Goal: Task Accomplishment & Management: Use online tool/utility

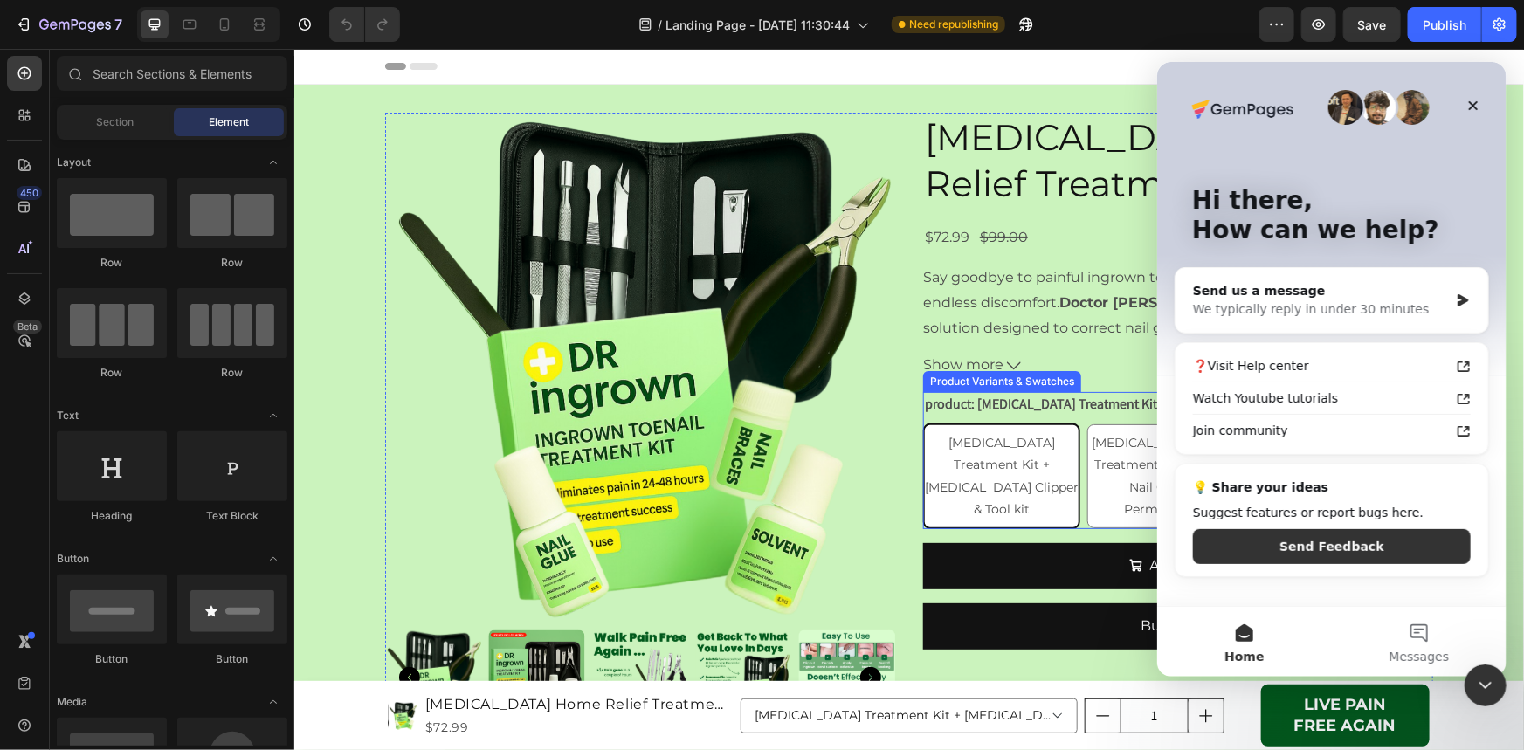
click at [1080, 446] on div "Ingrown Toenail Treatment Kit + Ingrown Toenail Clipper & Tool kit Ingrown Toen…" at bounding box center [1177, 476] width 510 height 106
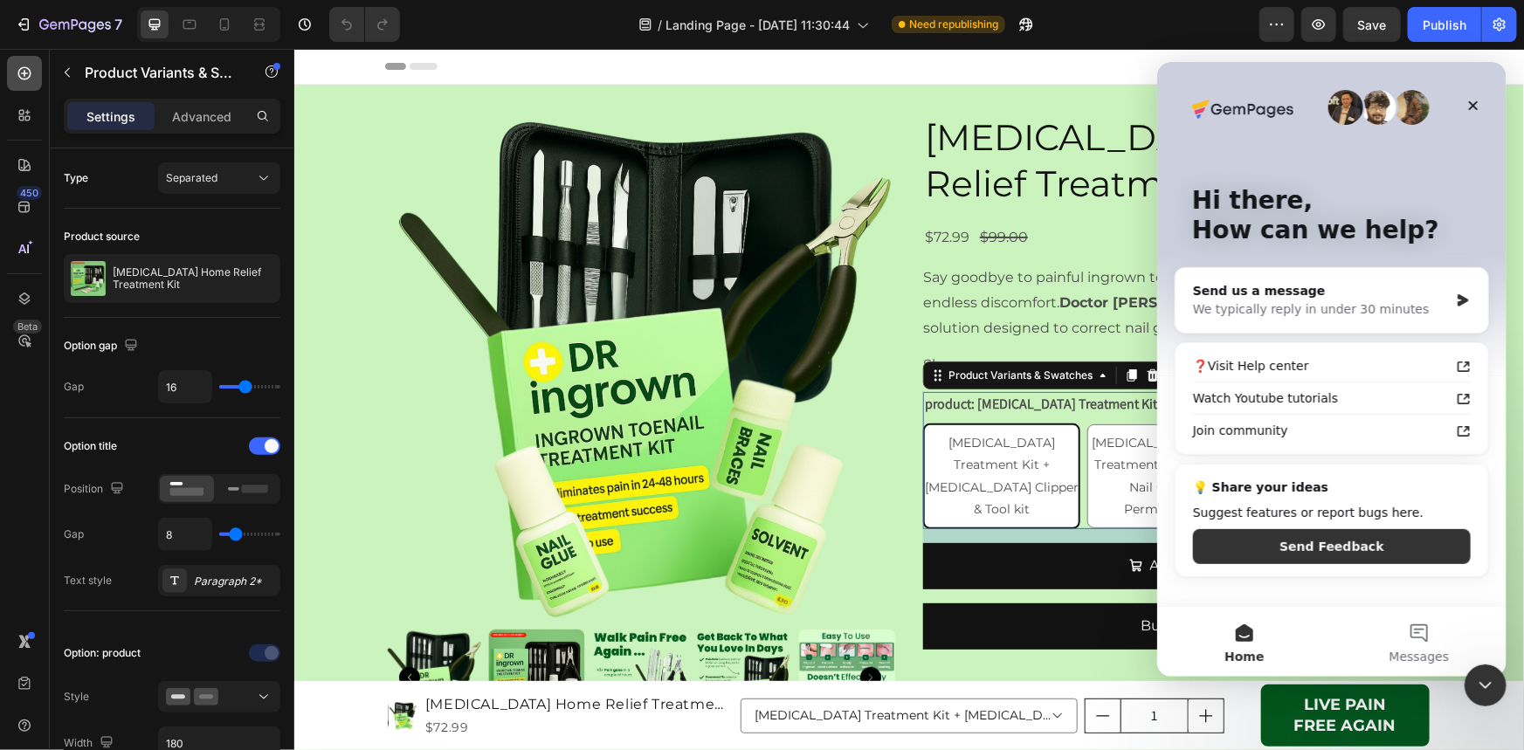
click at [27, 72] on icon at bounding box center [24, 73] width 7 height 7
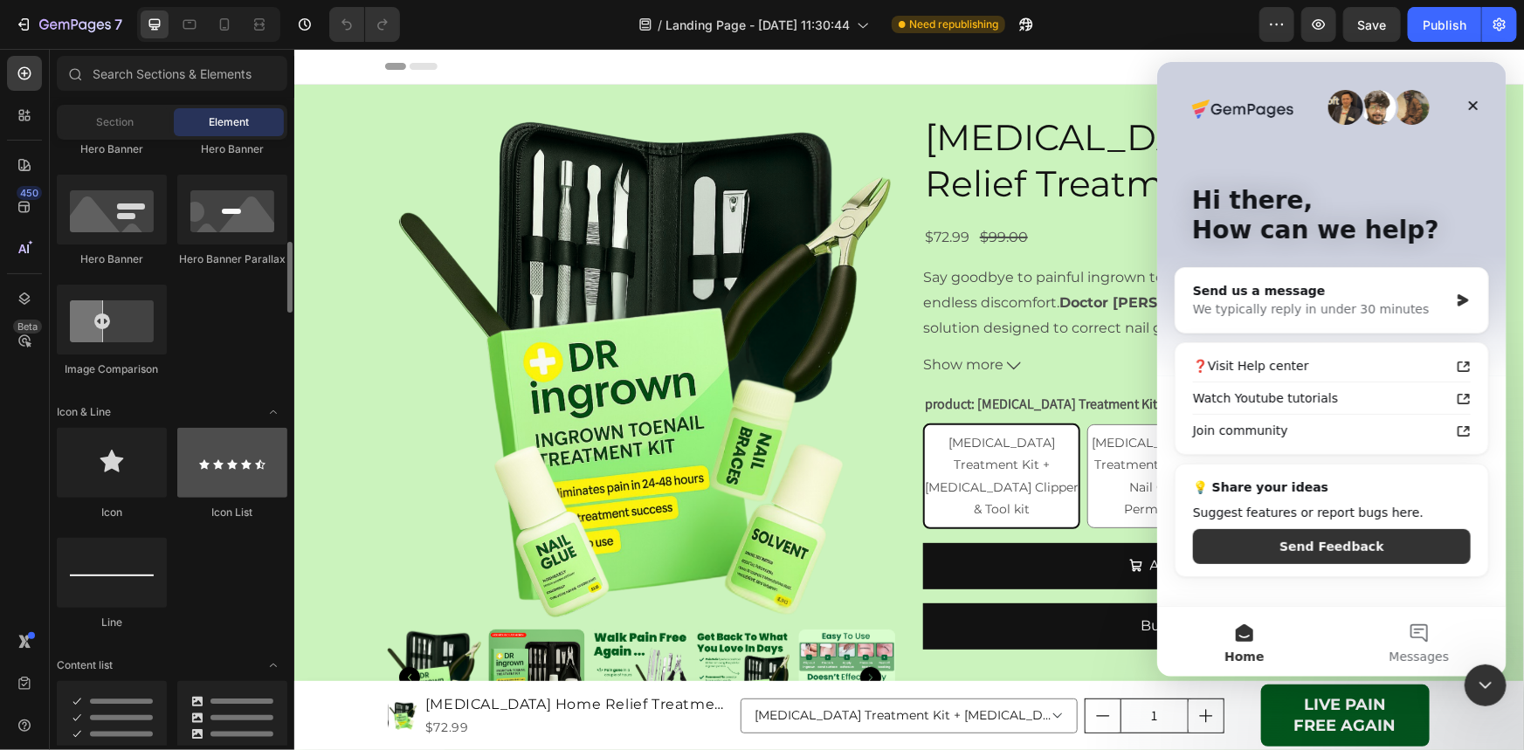
scroll to position [1270, 0]
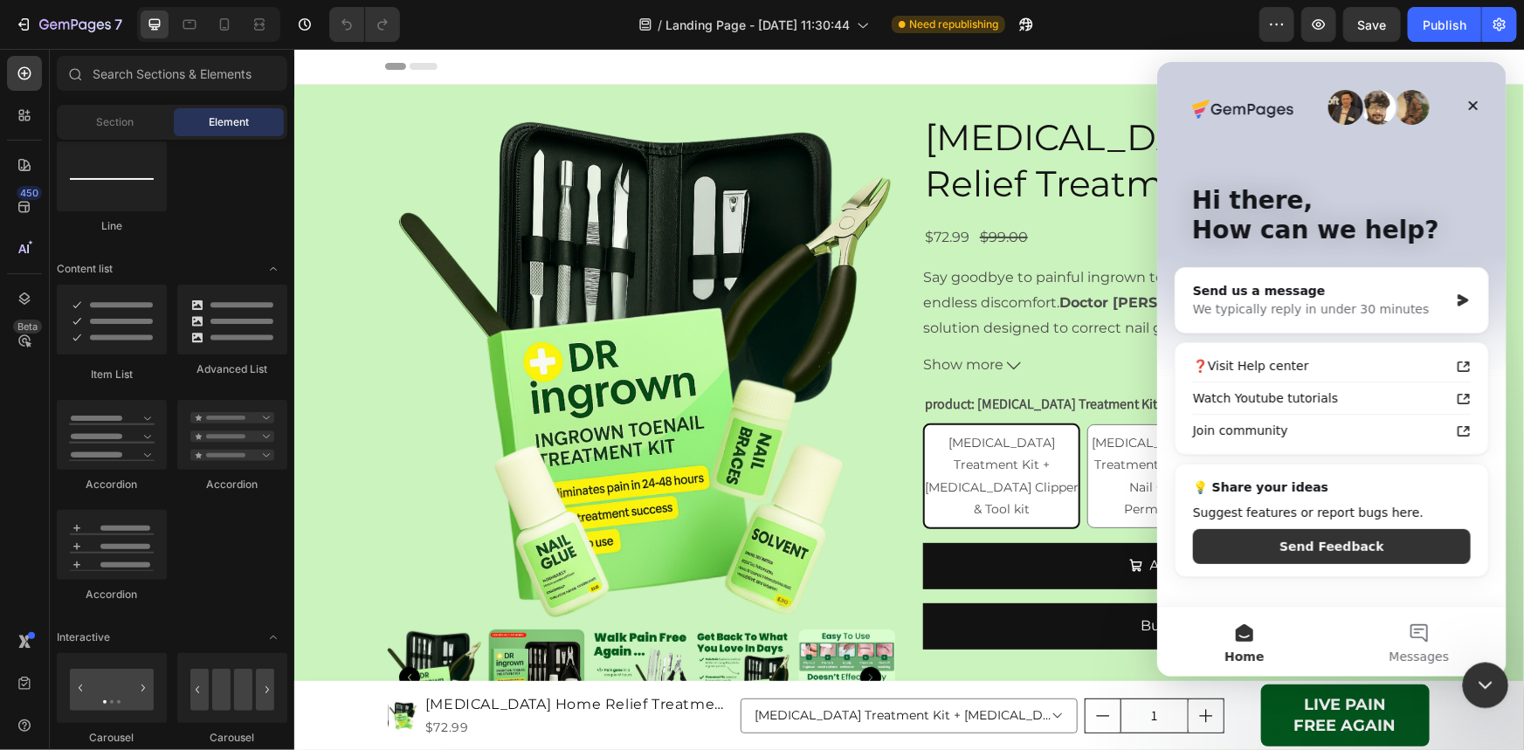
click at [1493, 690] on icon "Close Intercom Messenger" at bounding box center [1483, 683] width 21 height 21
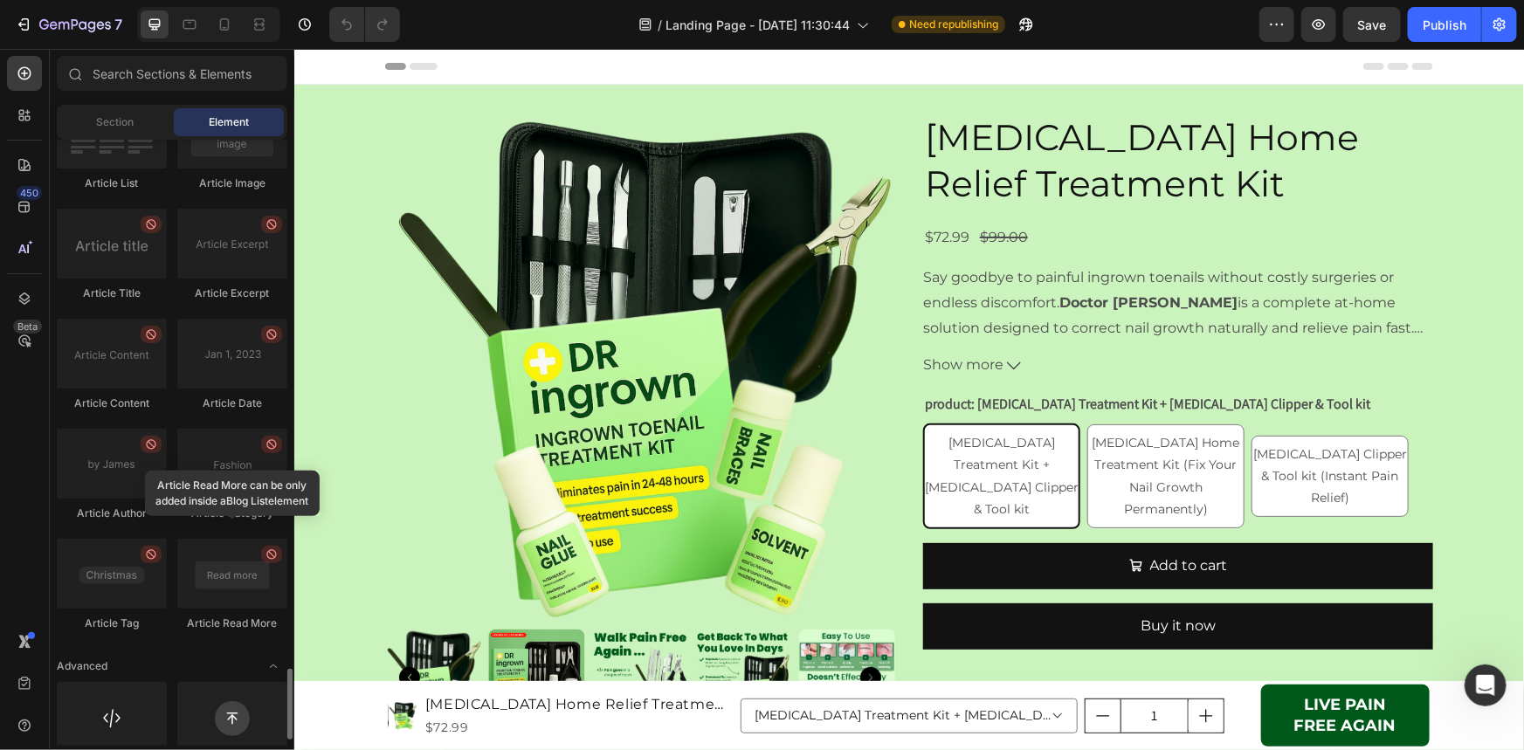
scroll to position [4570, 0]
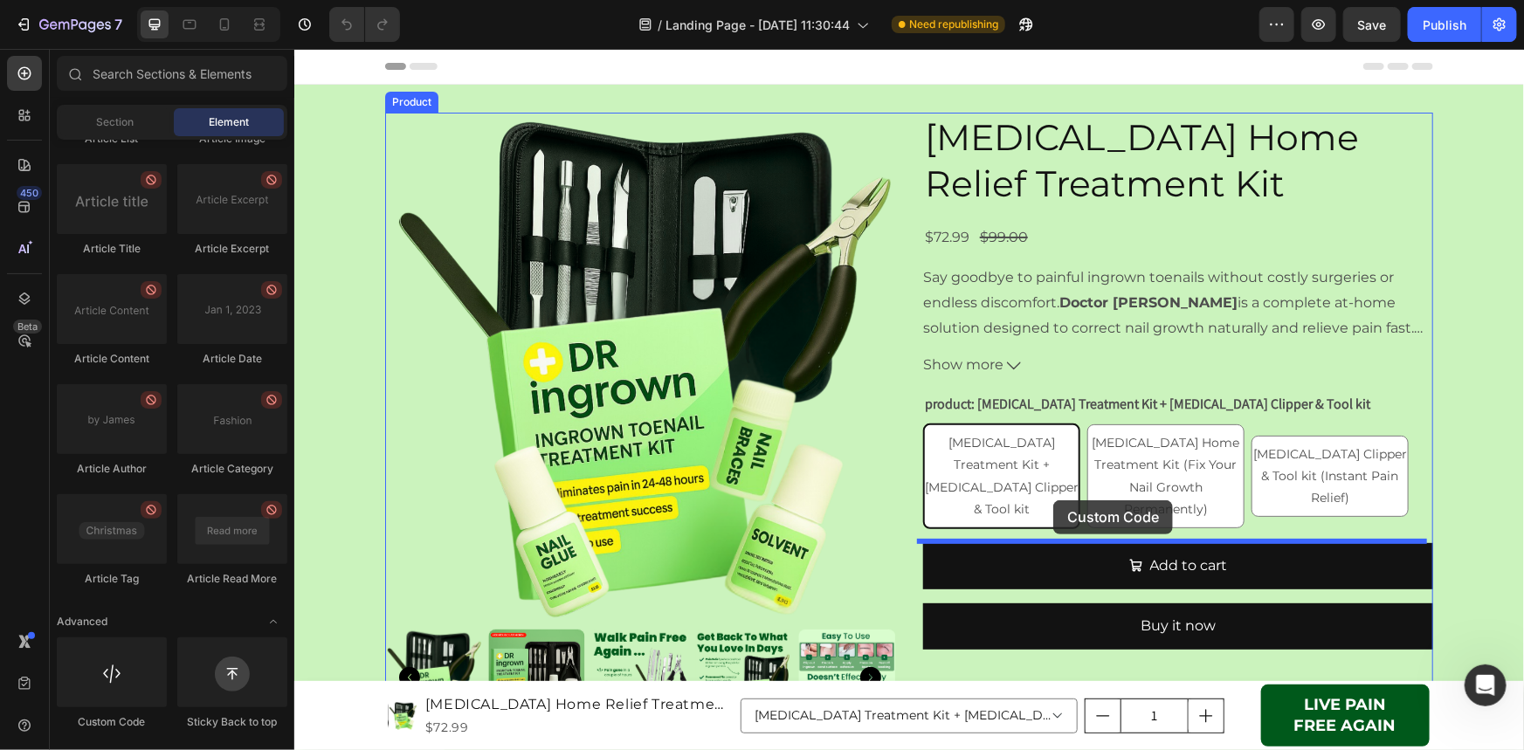
drag, startPoint x: 394, startPoint y: 729, endPoint x: 1052, endPoint y: 500, distance: 697.5
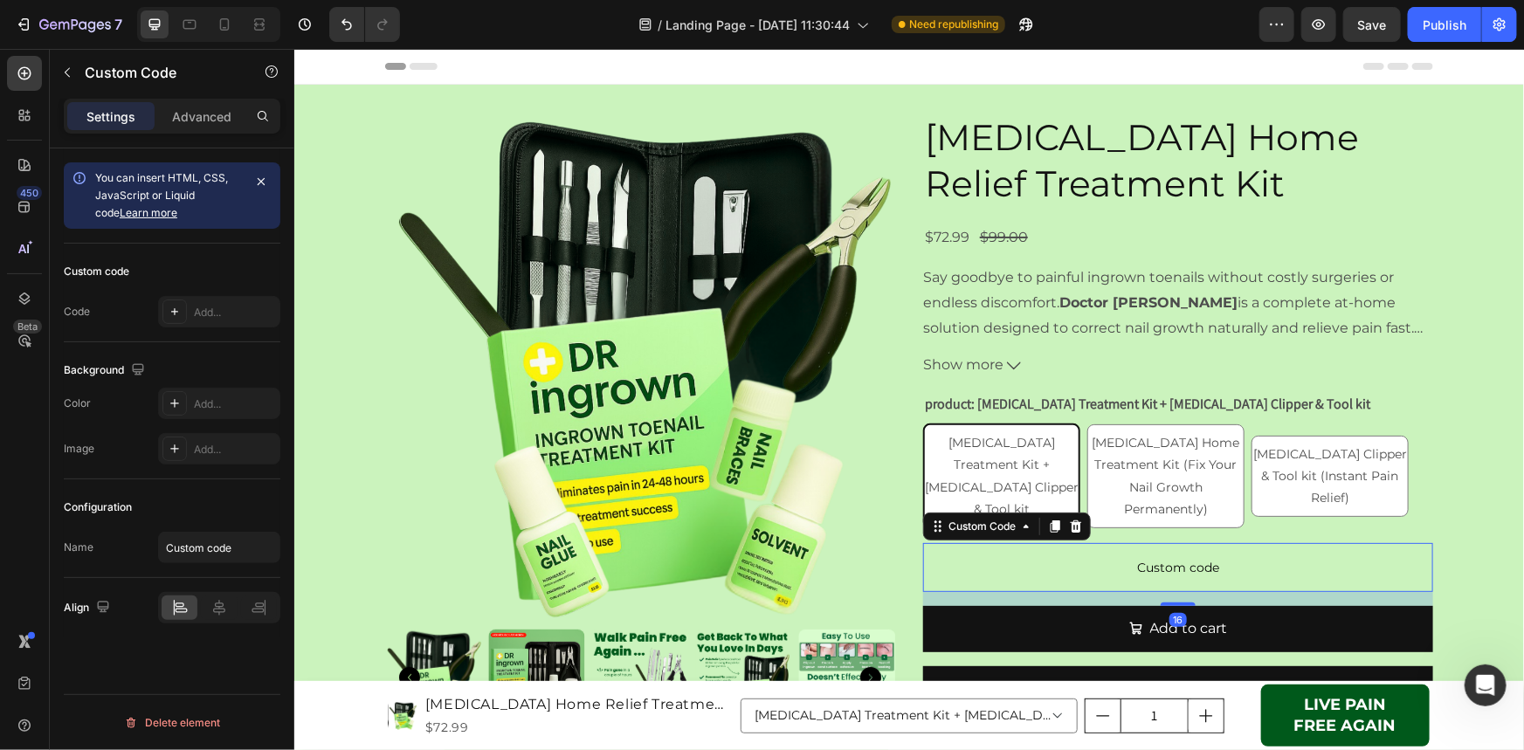
click at [1100, 552] on p "Custom code" at bounding box center [1177, 566] width 510 height 49
click at [213, 323] on div "Add..." at bounding box center [219, 311] width 122 height 31
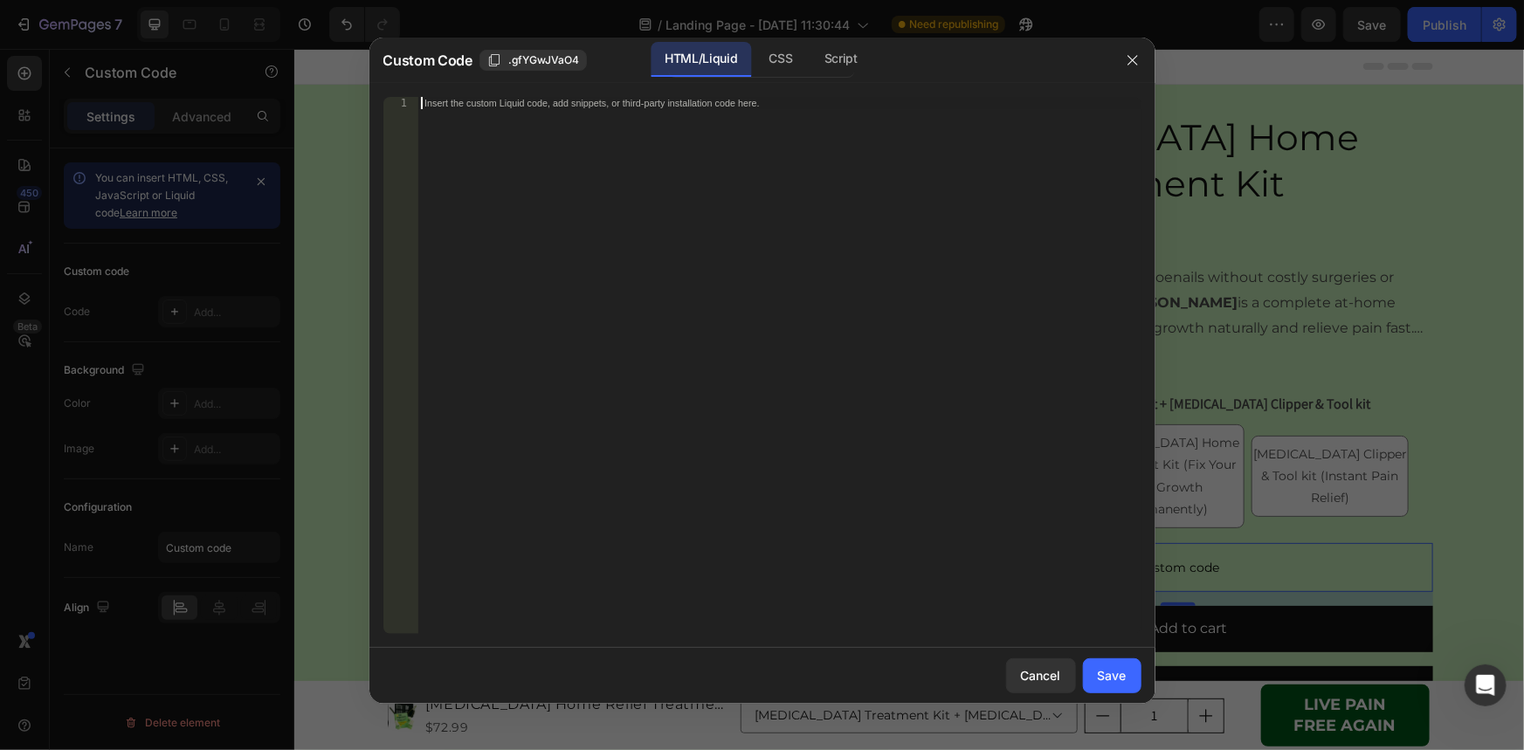
click at [634, 243] on div "Insert the custom Liquid code, add snippets, or third-party installation code h…" at bounding box center [778, 378] width 723 height 562
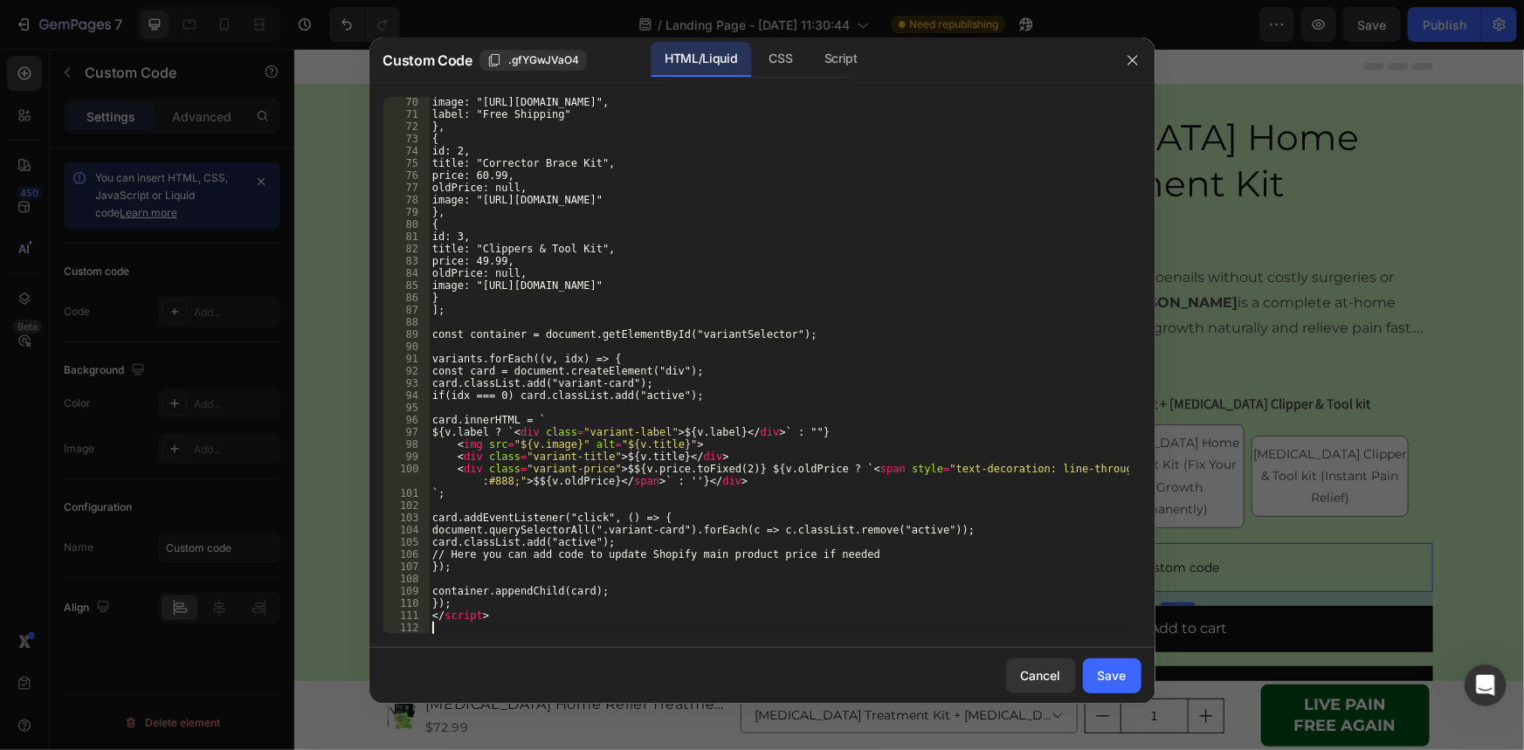
scroll to position [844, 0]
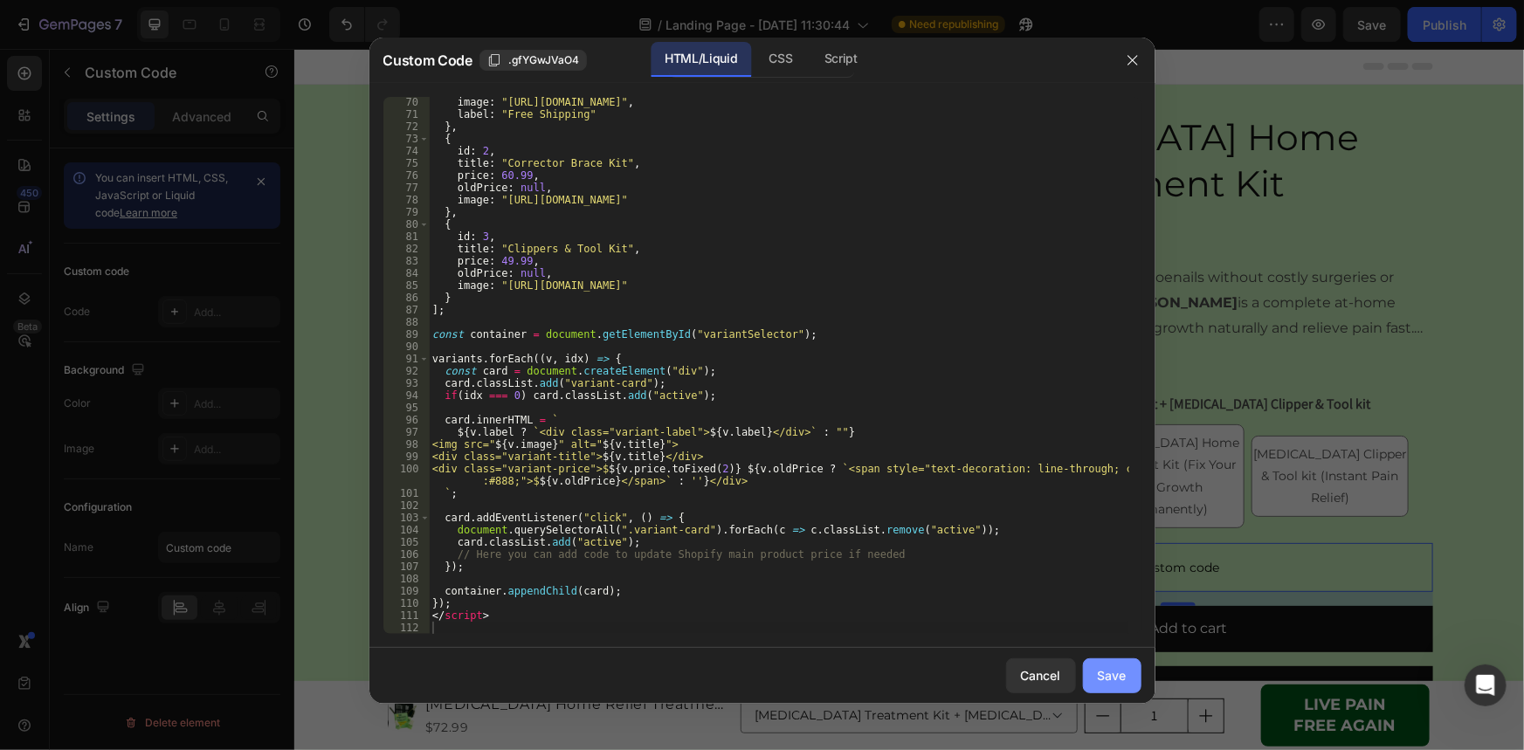
click at [1114, 674] on div "Save" at bounding box center [1112, 675] width 29 height 18
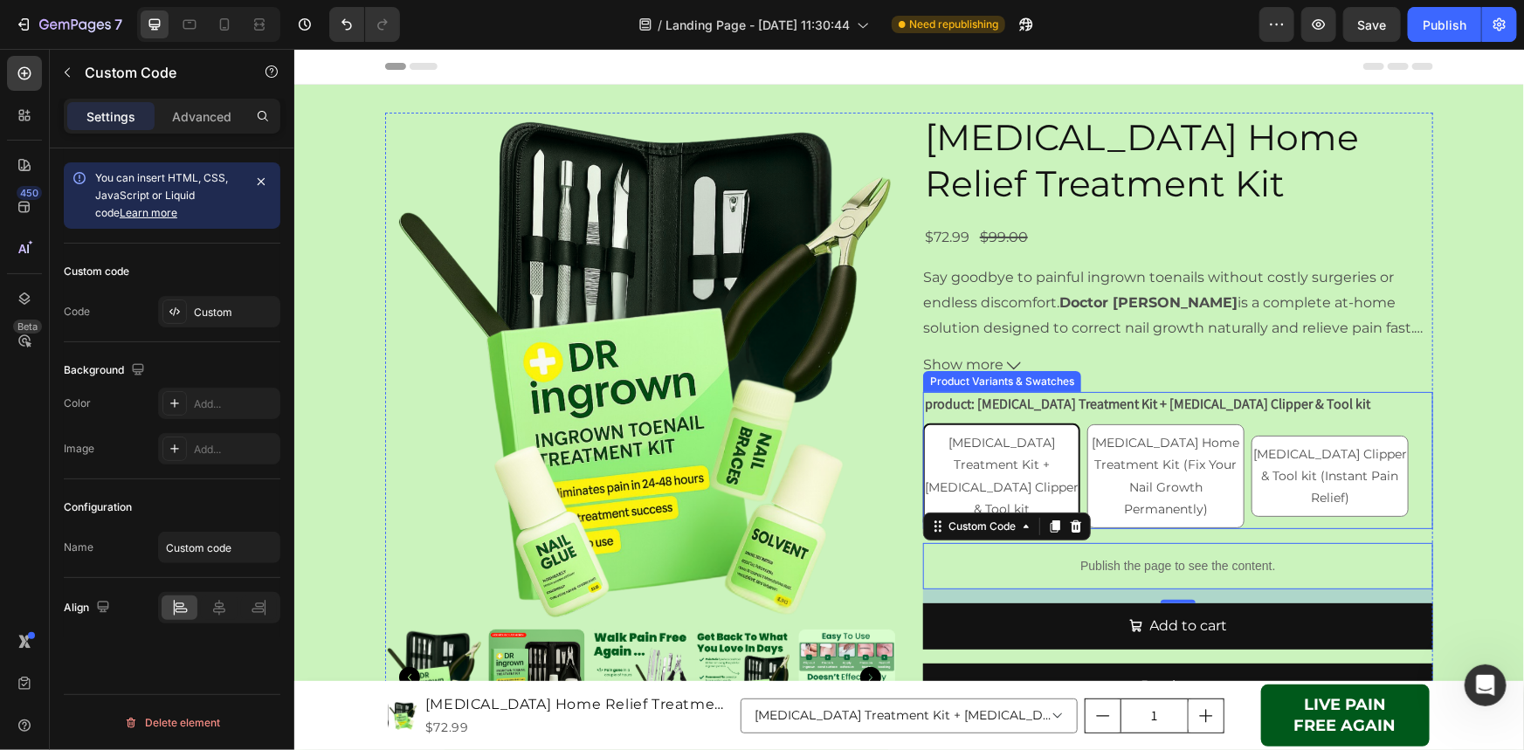
click at [1062, 419] on div "product: Ingrown Toenail Treatment Kit + Ingrown Toenail Clipper & Tool kit Ing…" at bounding box center [1177, 459] width 510 height 137
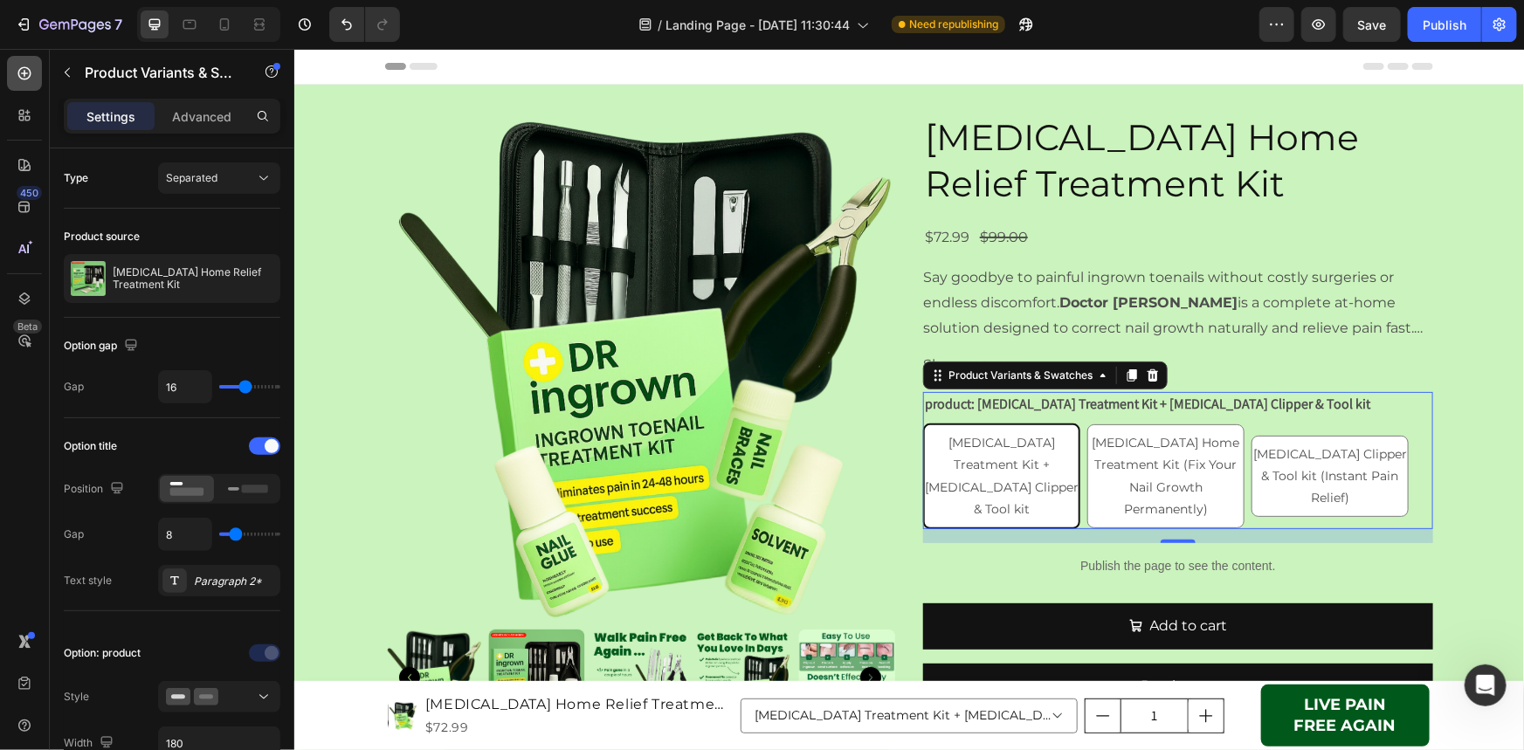
click at [30, 71] on icon at bounding box center [24, 73] width 13 height 13
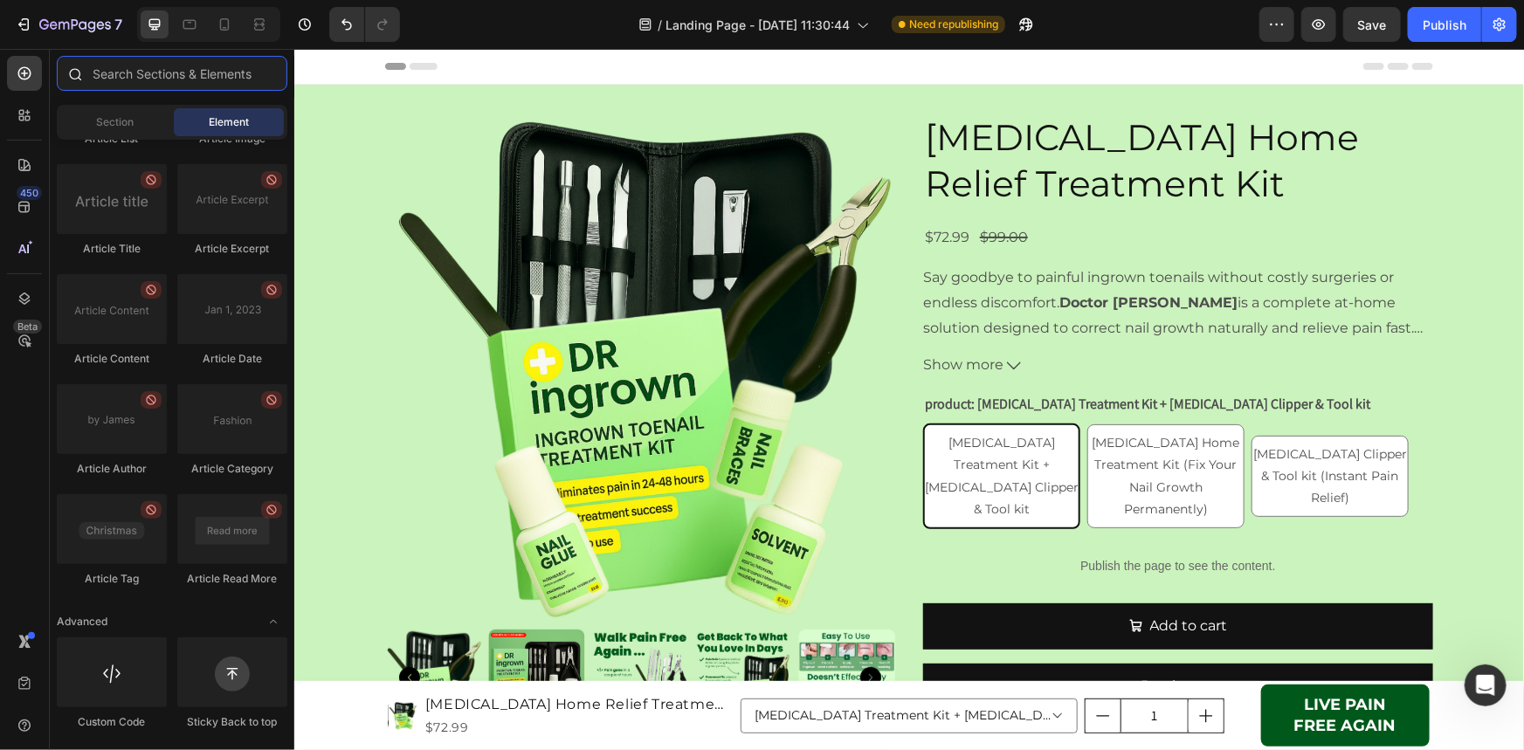
click at [130, 79] on input "text" at bounding box center [172, 73] width 231 height 35
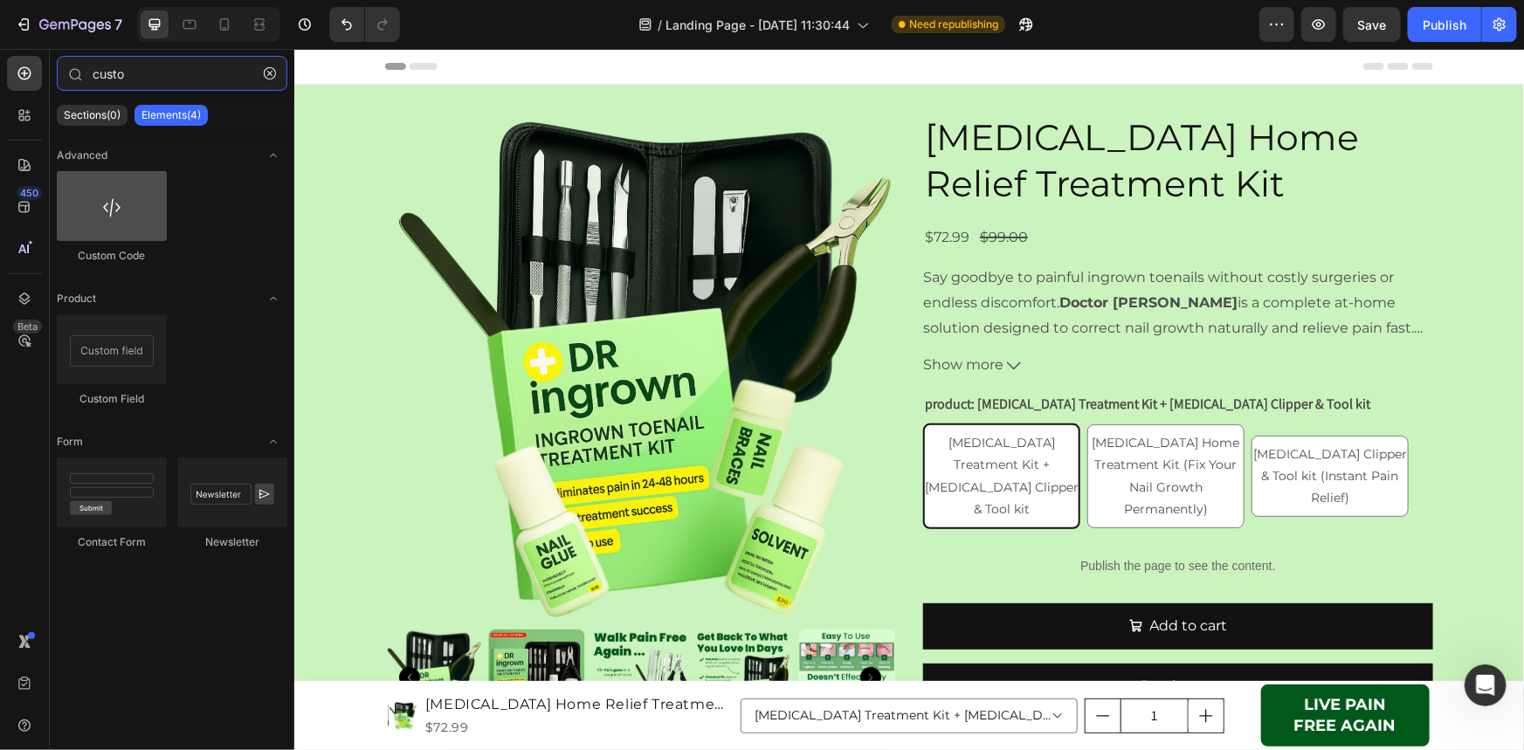
type input "custo"
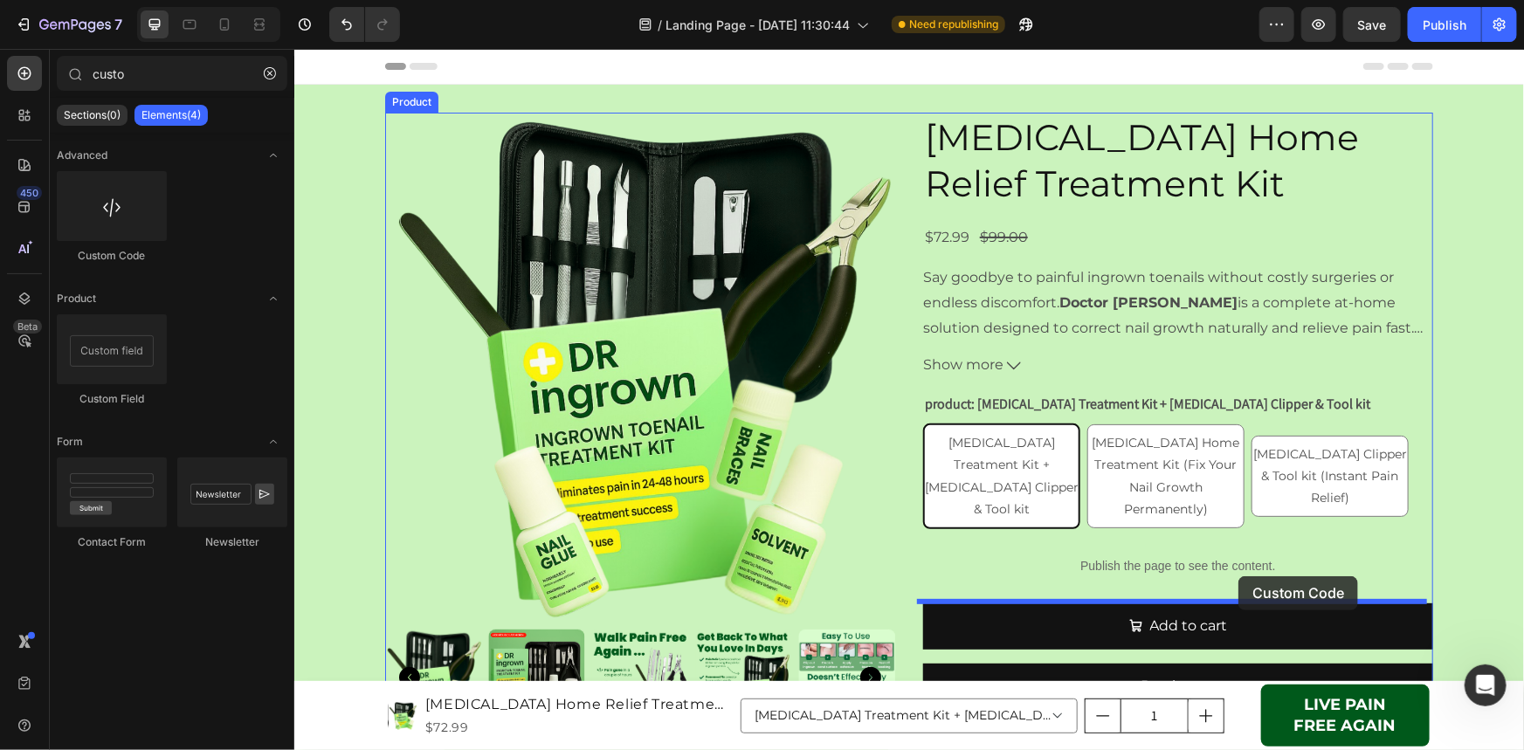
drag, startPoint x: 404, startPoint y: 266, endPoint x: 1238, endPoint y: 576, distance: 889.9
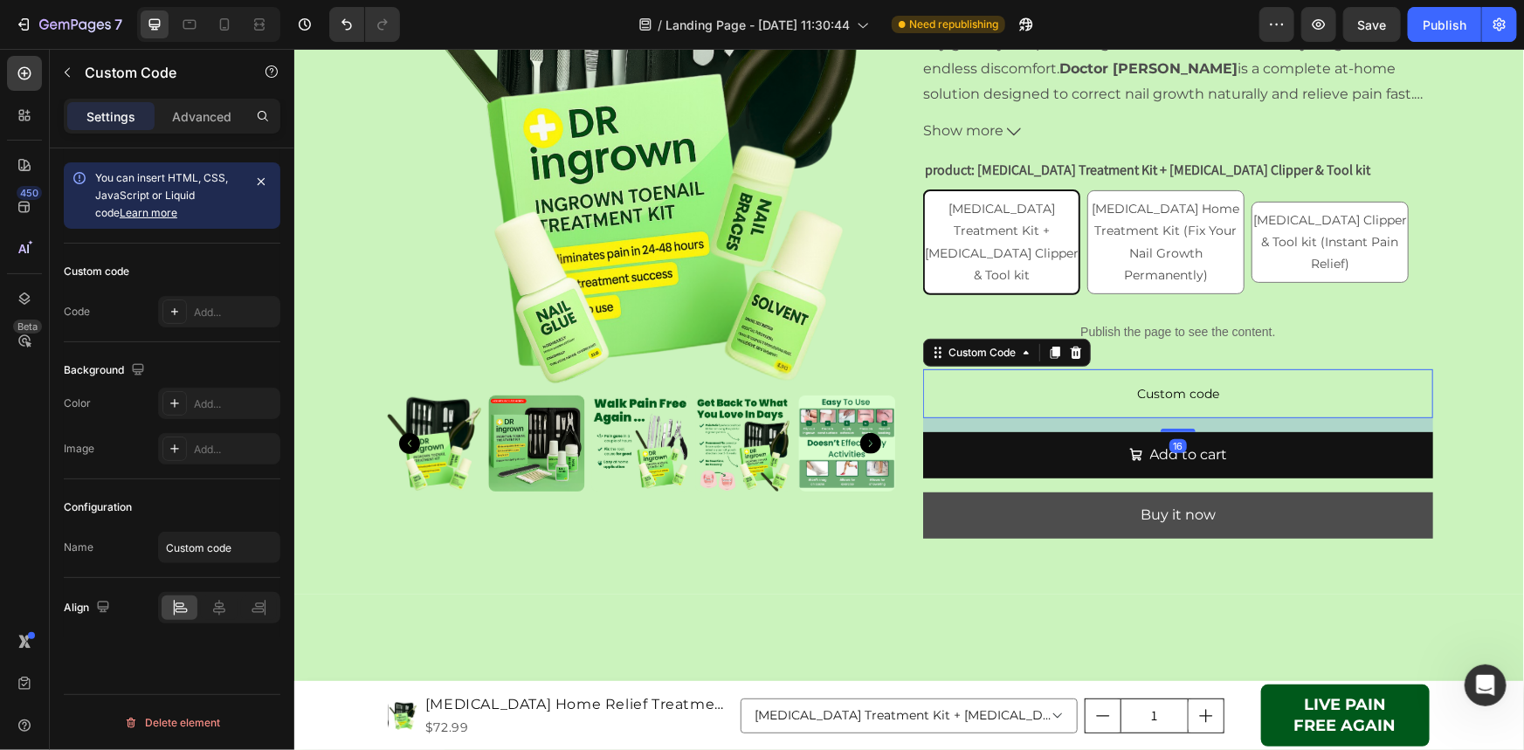
scroll to position [238, 0]
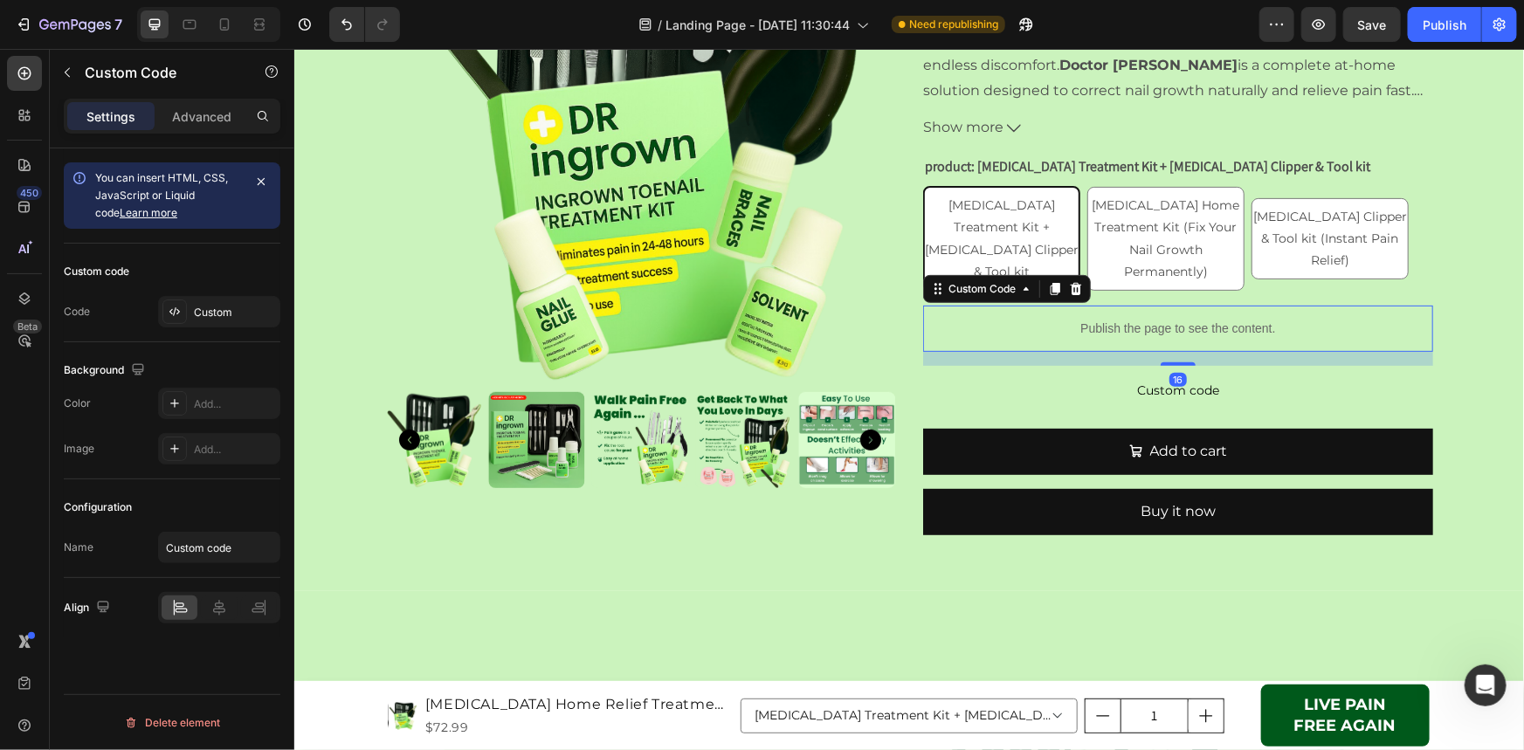
click at [1015, 314] on div "Publish the page to see the content." at bounding box center [1177, 328] width 510 height 46
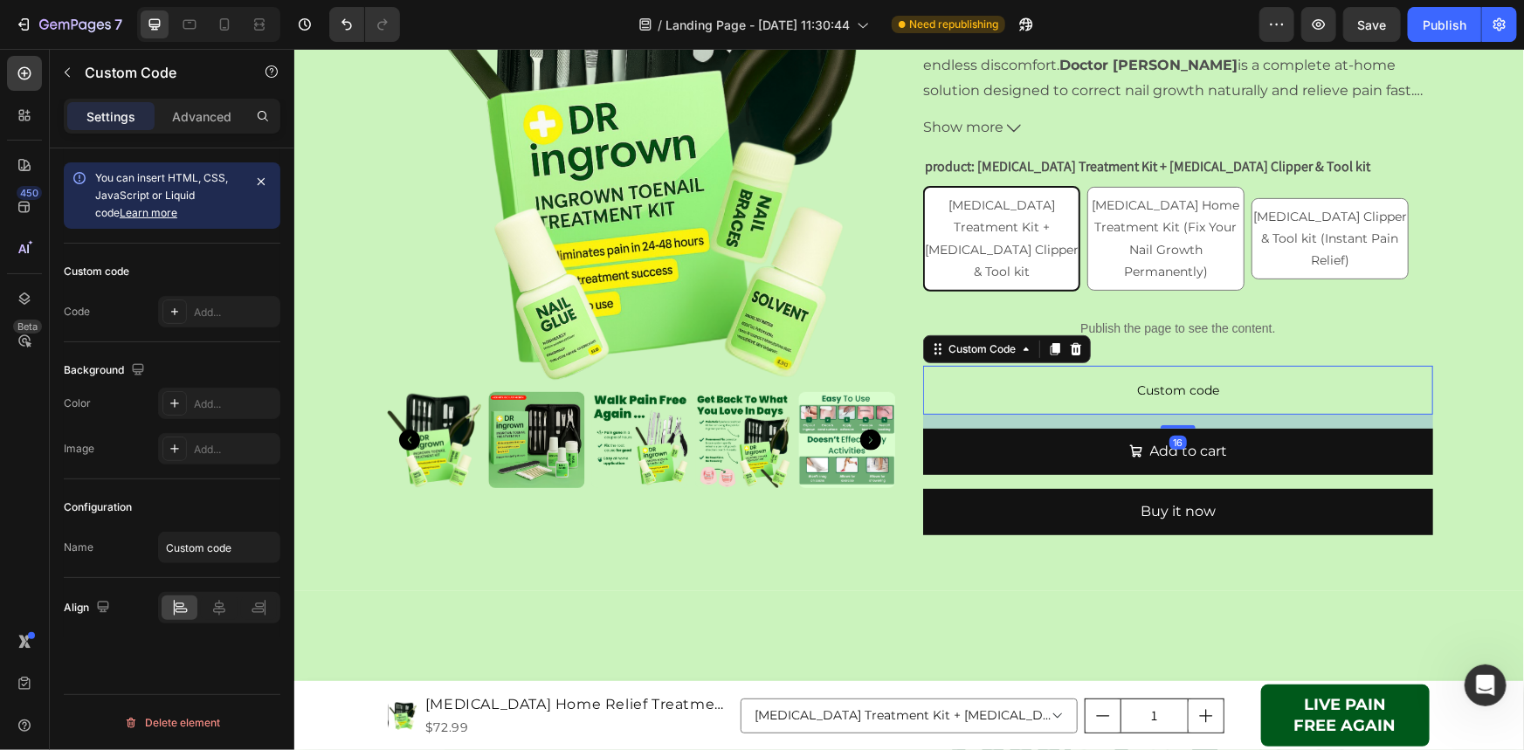
click at [1095, 393] on span "Custom code" at bounding box center [1177, 389] width 510 height 21
click at [1076, 347] on icon at bounding box center [1075, 349] width 14 height 14
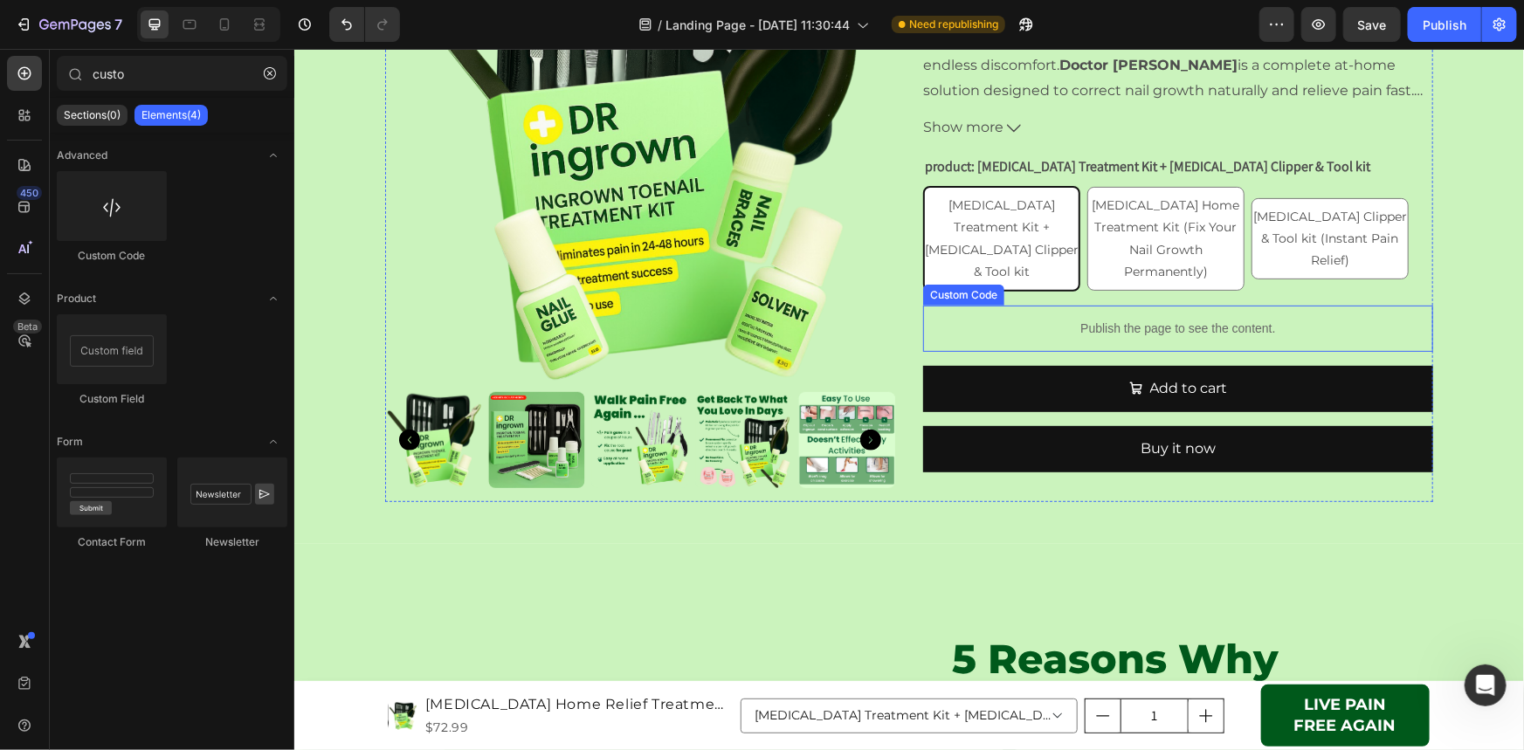
click at [1052, 326] on p "Publish the page to see the content." at bounding box center [1177, 328] width 510 height 18
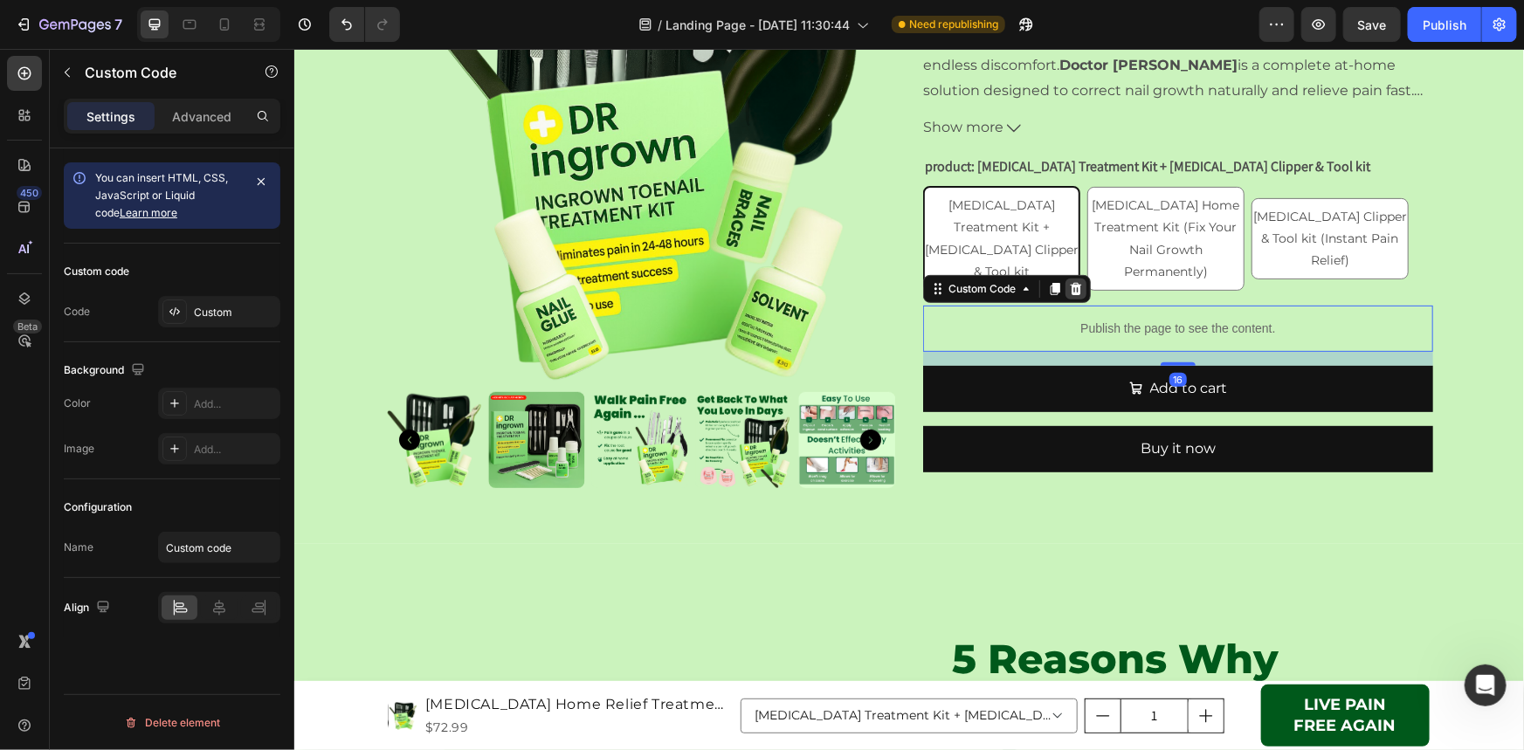
click at [1070, 286] on icon at bounding box center [1075, 288] width 11 height 12
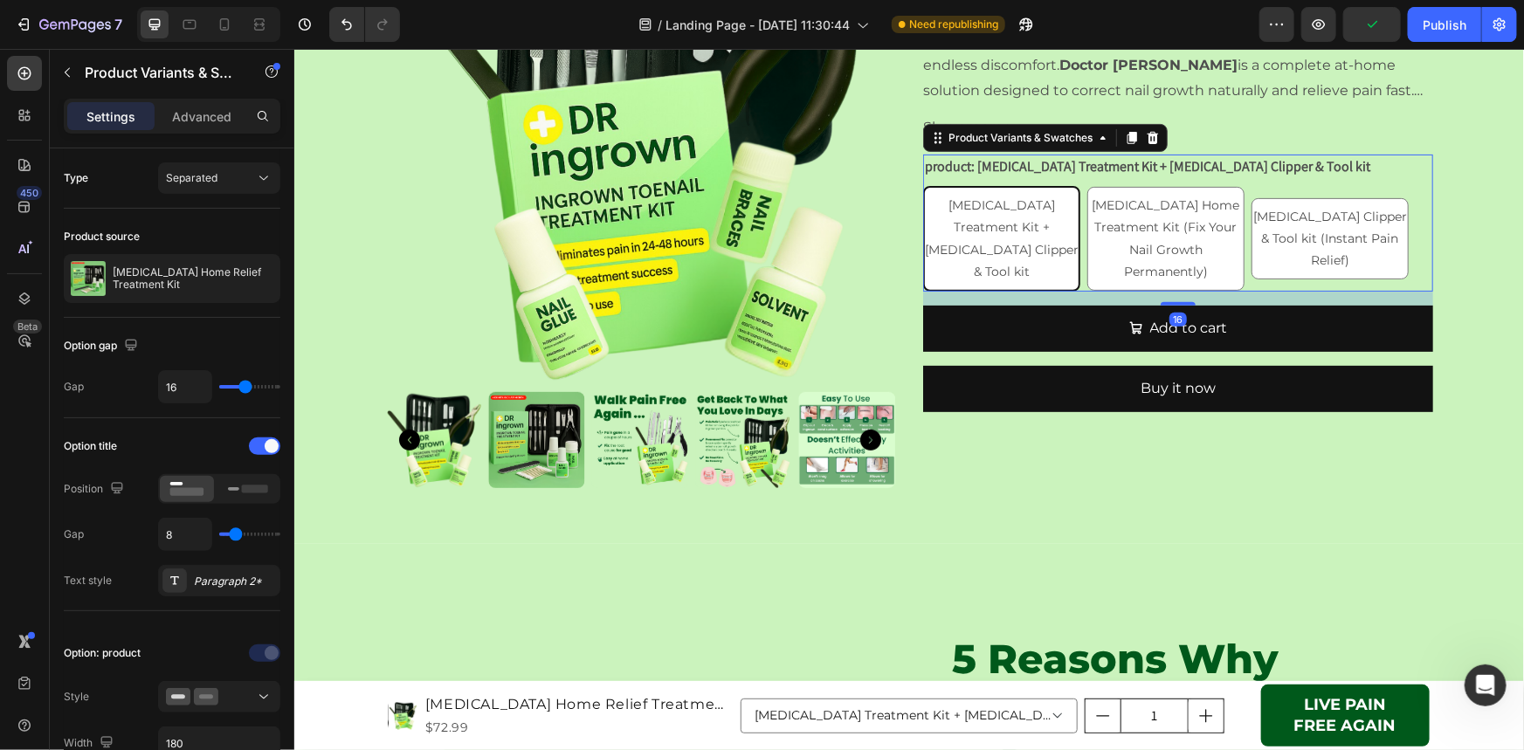
click at [1079, 252] on div "Ingrown Toenail Treatment Kit + Ingrown Toenail Clipper & Tool kit Ingrown Toen…" at bounding box center [1177, 238] width 510 height 106
click at [1149, 132] on icon at bounding box center [1152, 137] width 11 height 12
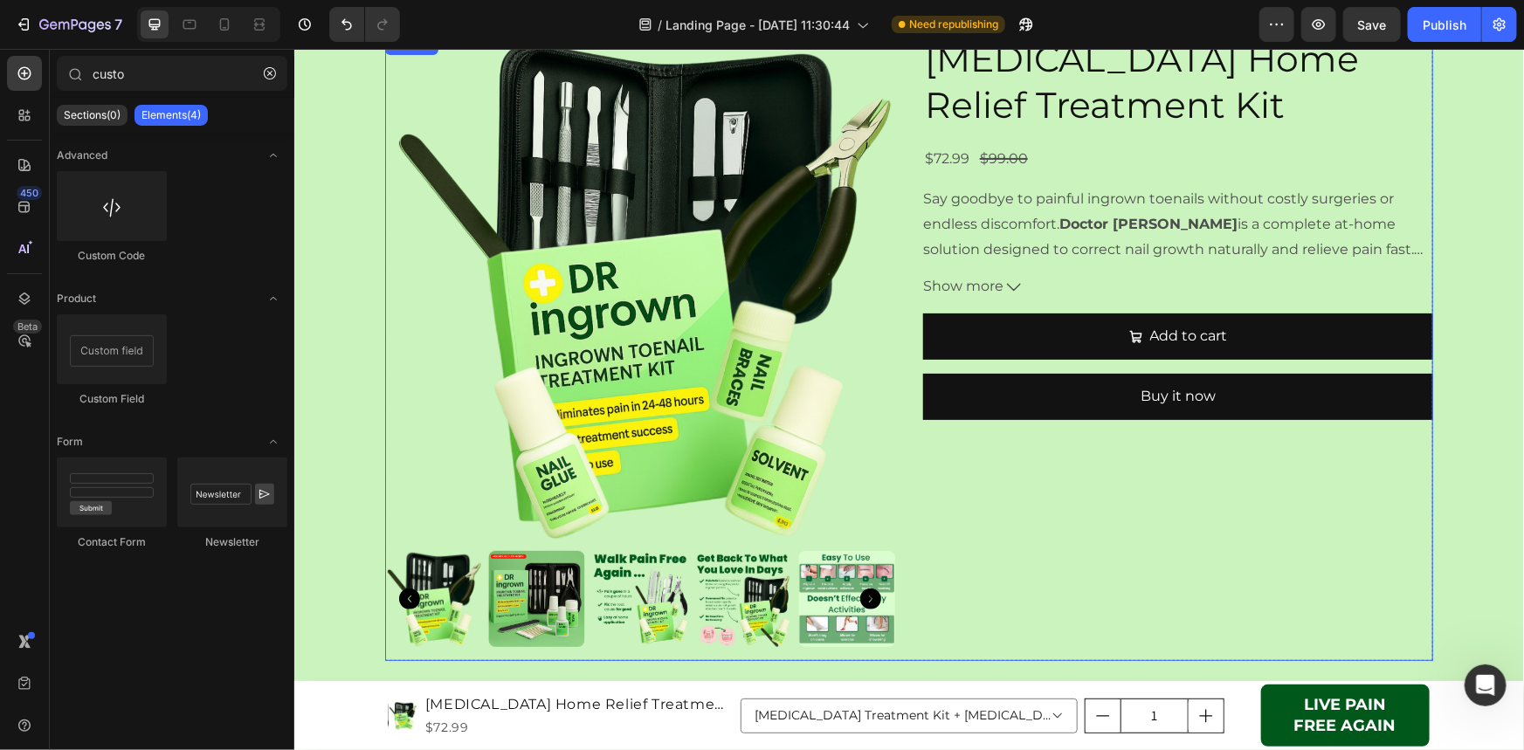
scroll to position [0, 0]
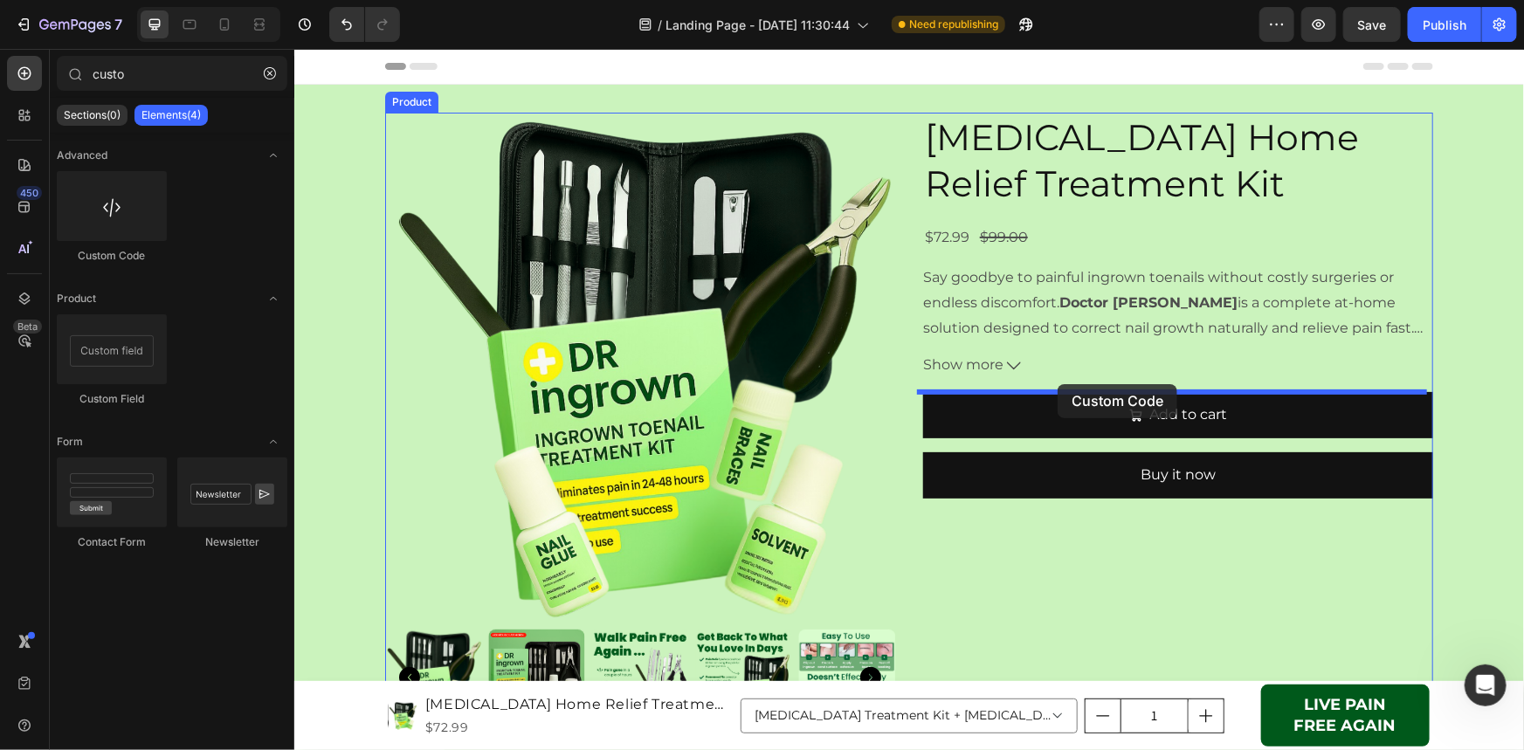
drag, startPoint x: 415, startPoint y: 261, endPoint x: 1057, endPoint y: 383, distance: 653.5
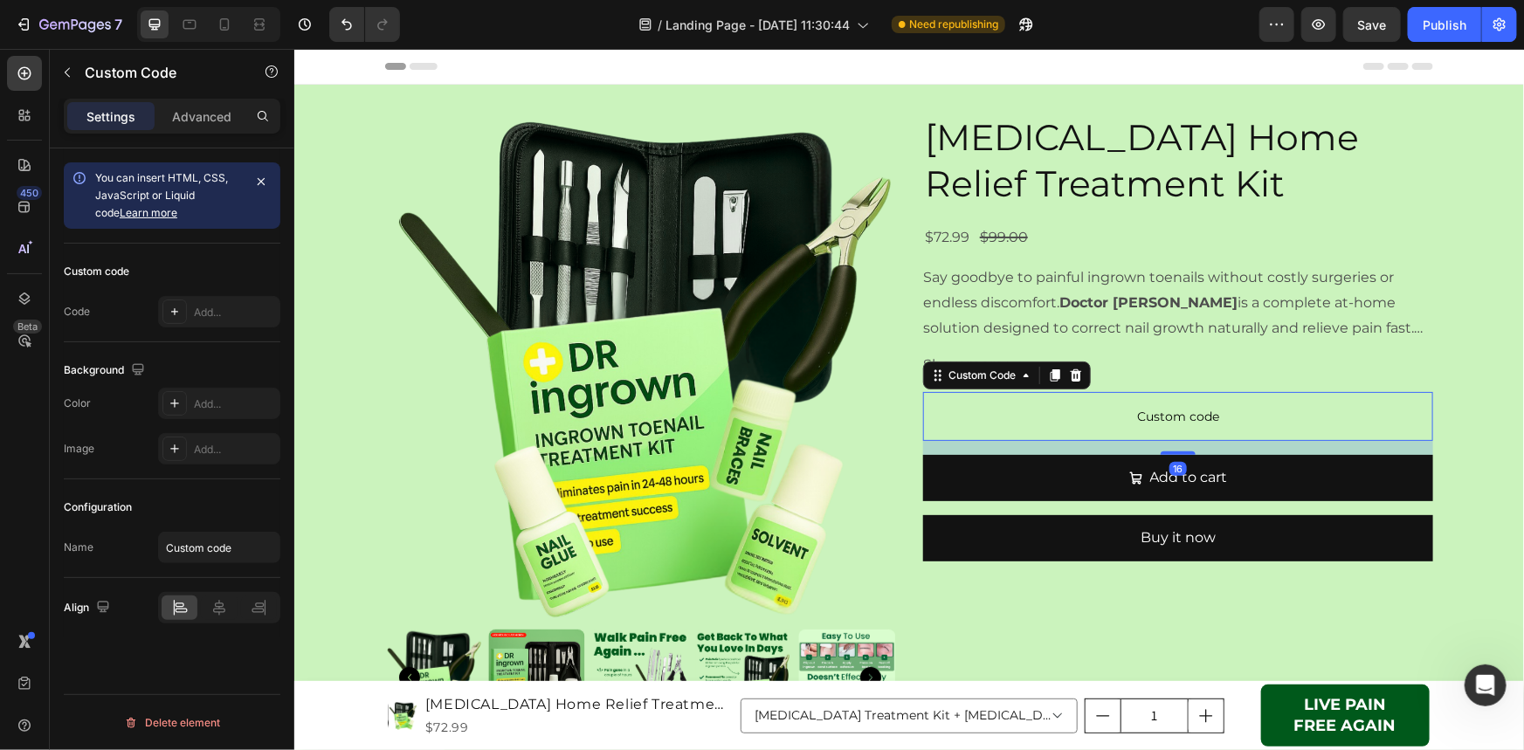
click at [1087, 418] on span "Custom code" at bounding box center [1177, 415] width 510 height 21
click at [1076, 375] on icon at bounding box center [1075, 375] width 14 height 14
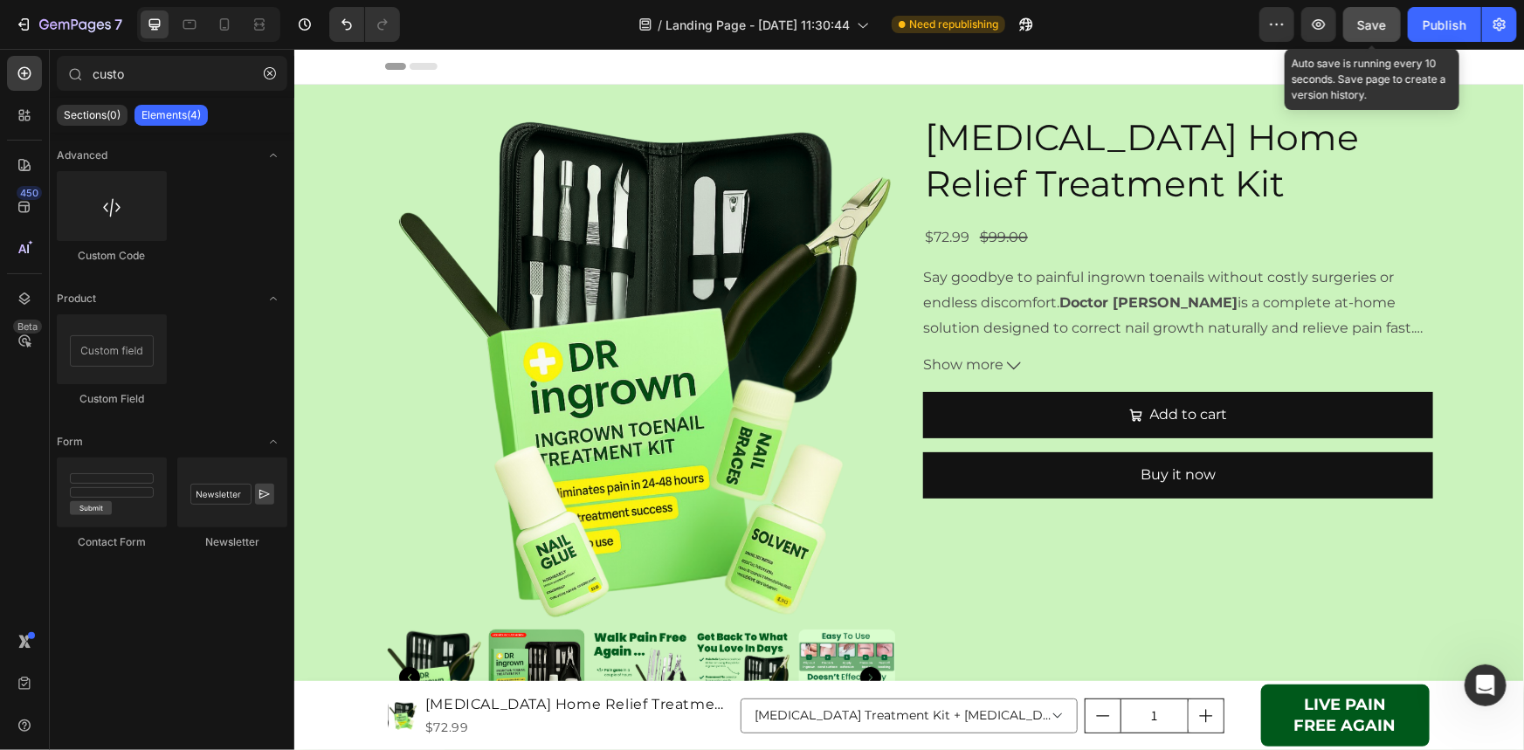
click at [1363, 29] on span "Save" at bounding box center [1372, 24] width 29 height 15
